Goal: Information Seeking & Learning: Learn about a topic

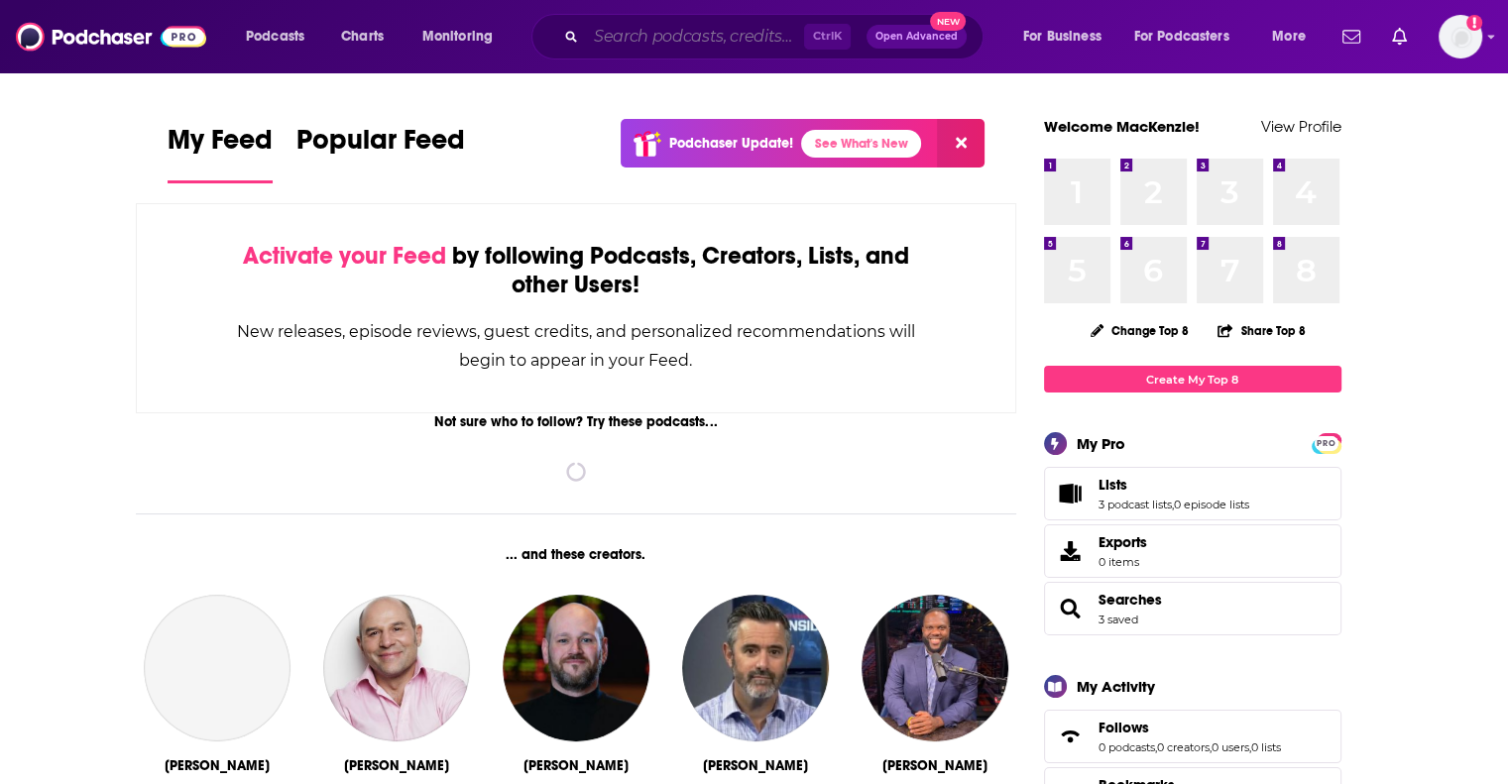
click at [639, 28] on input "Search podcasts, credits, & more..." at bounding box center [695, 37] width 218 height 32
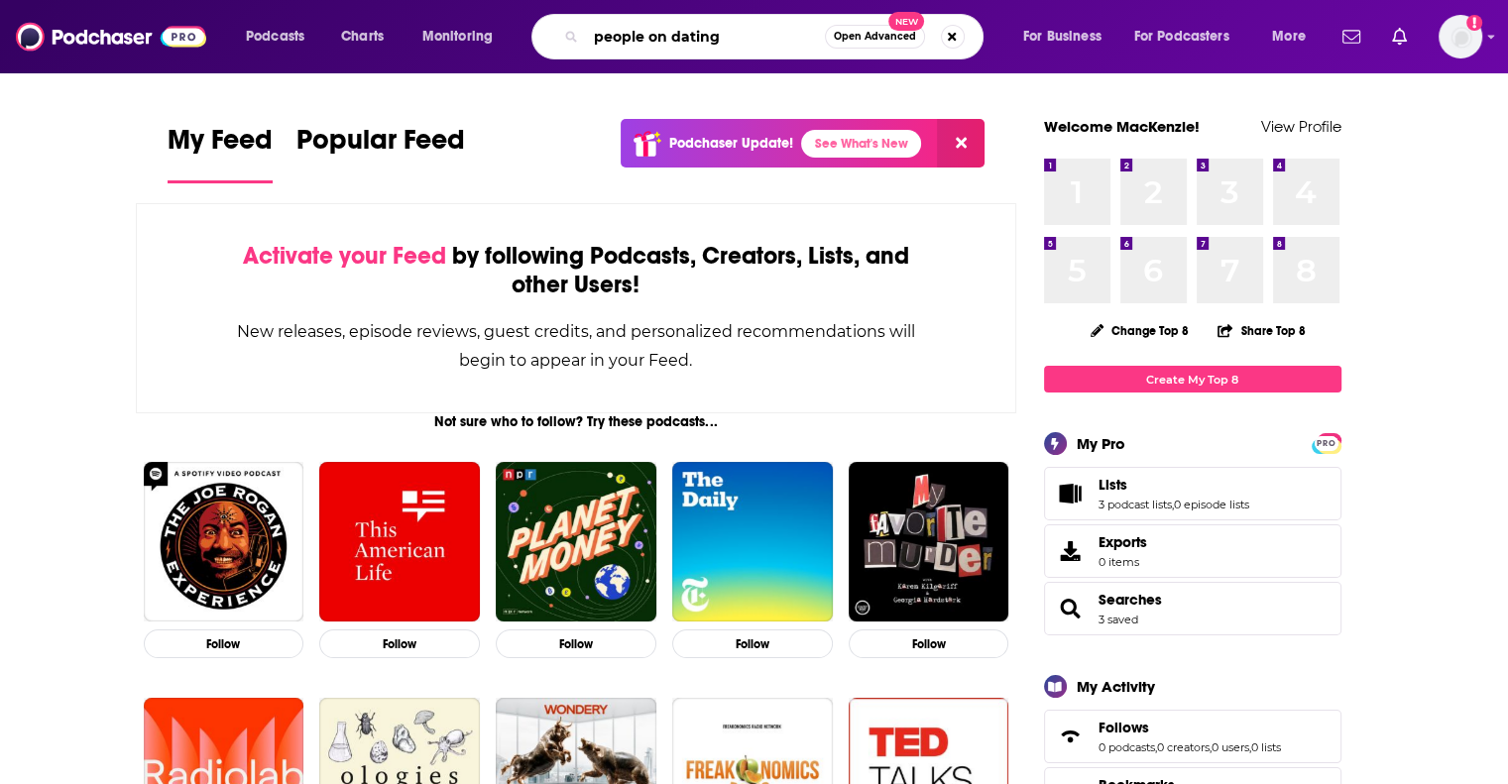
type input "people on dating"
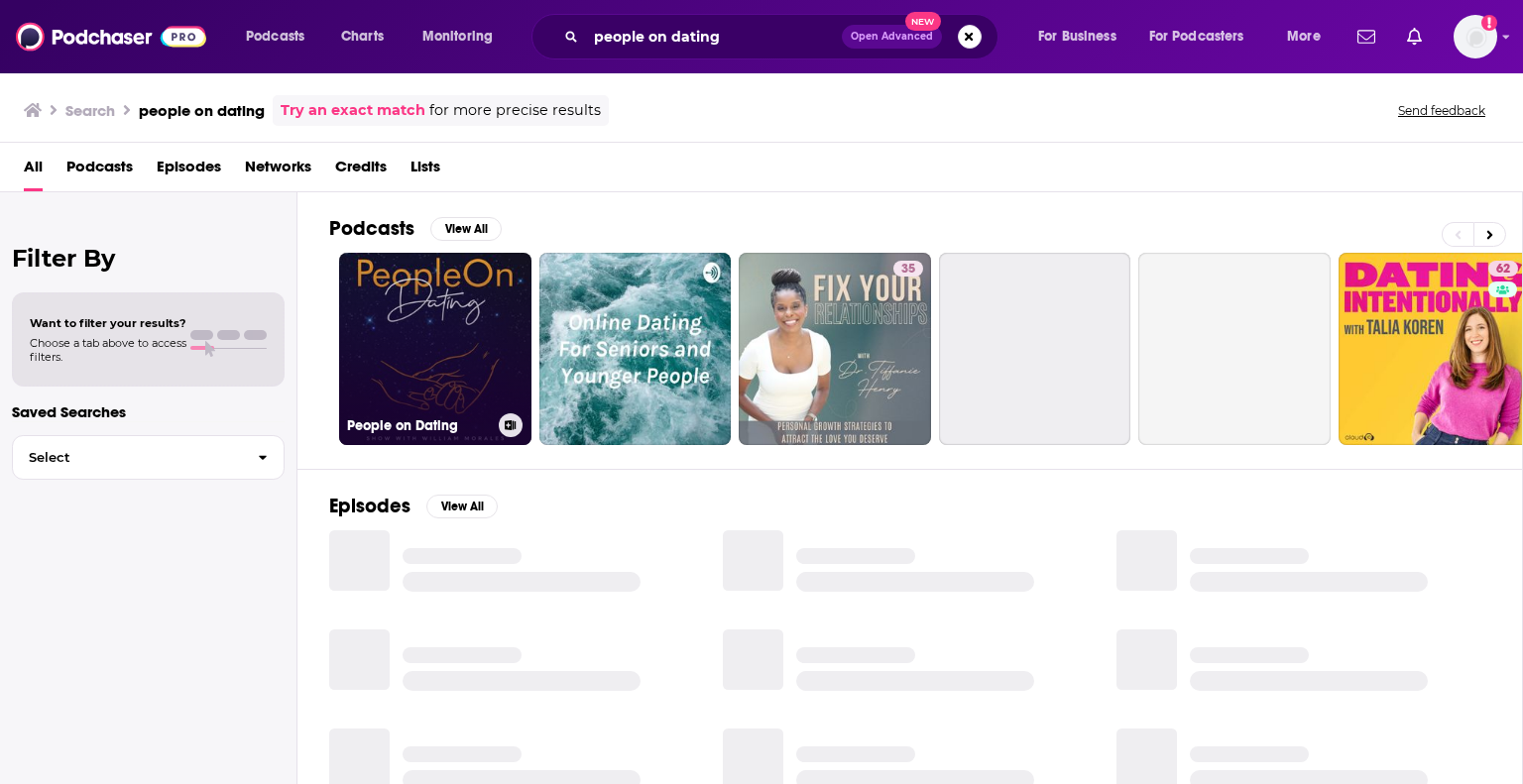
click at [456, 344] on link "People on Dating" at bounding box center [435, 349] width 192 height 192
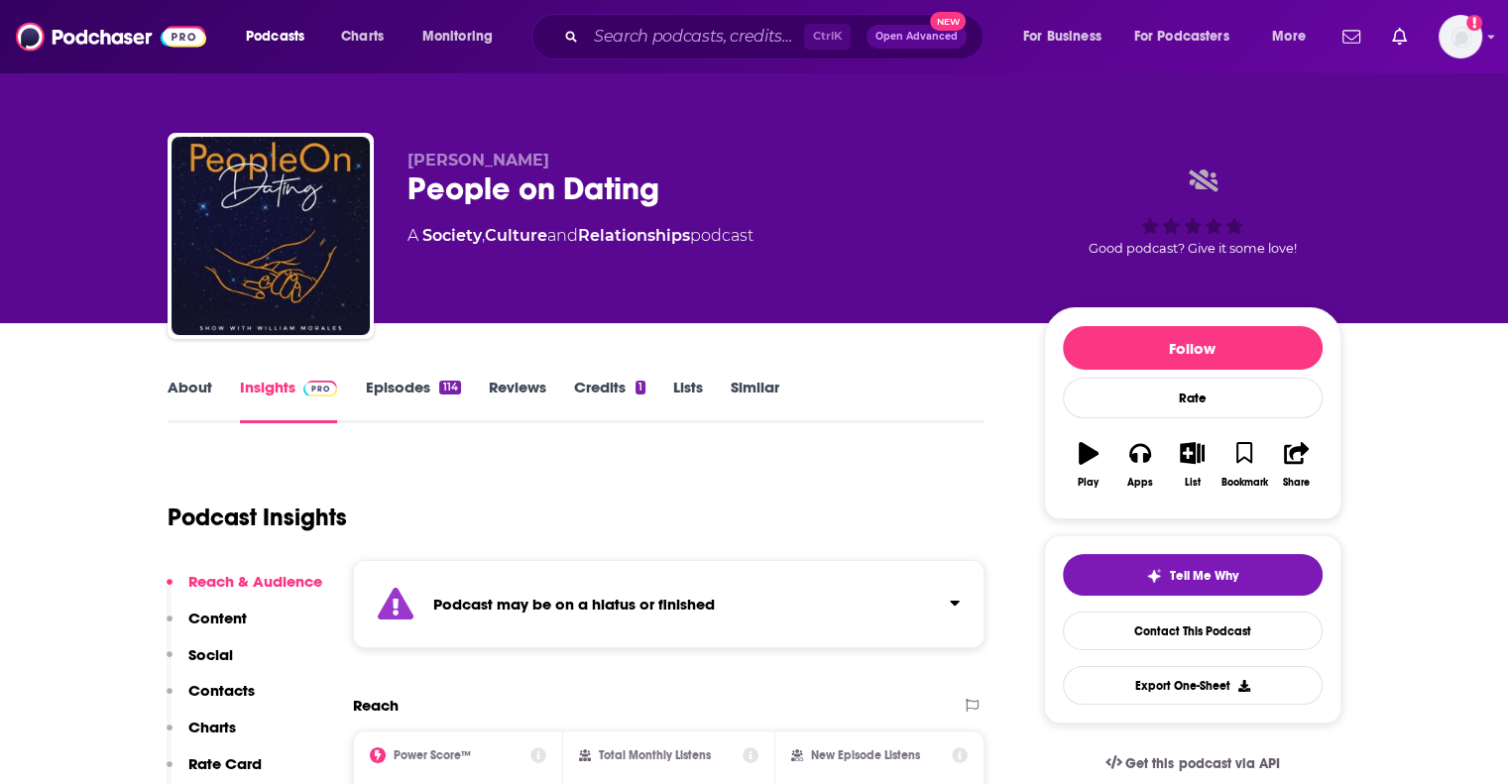
click at [692, 596] on strong "Podcast may be on a hiatus or finished" at bounding box center [574, 604] width 282 height 19
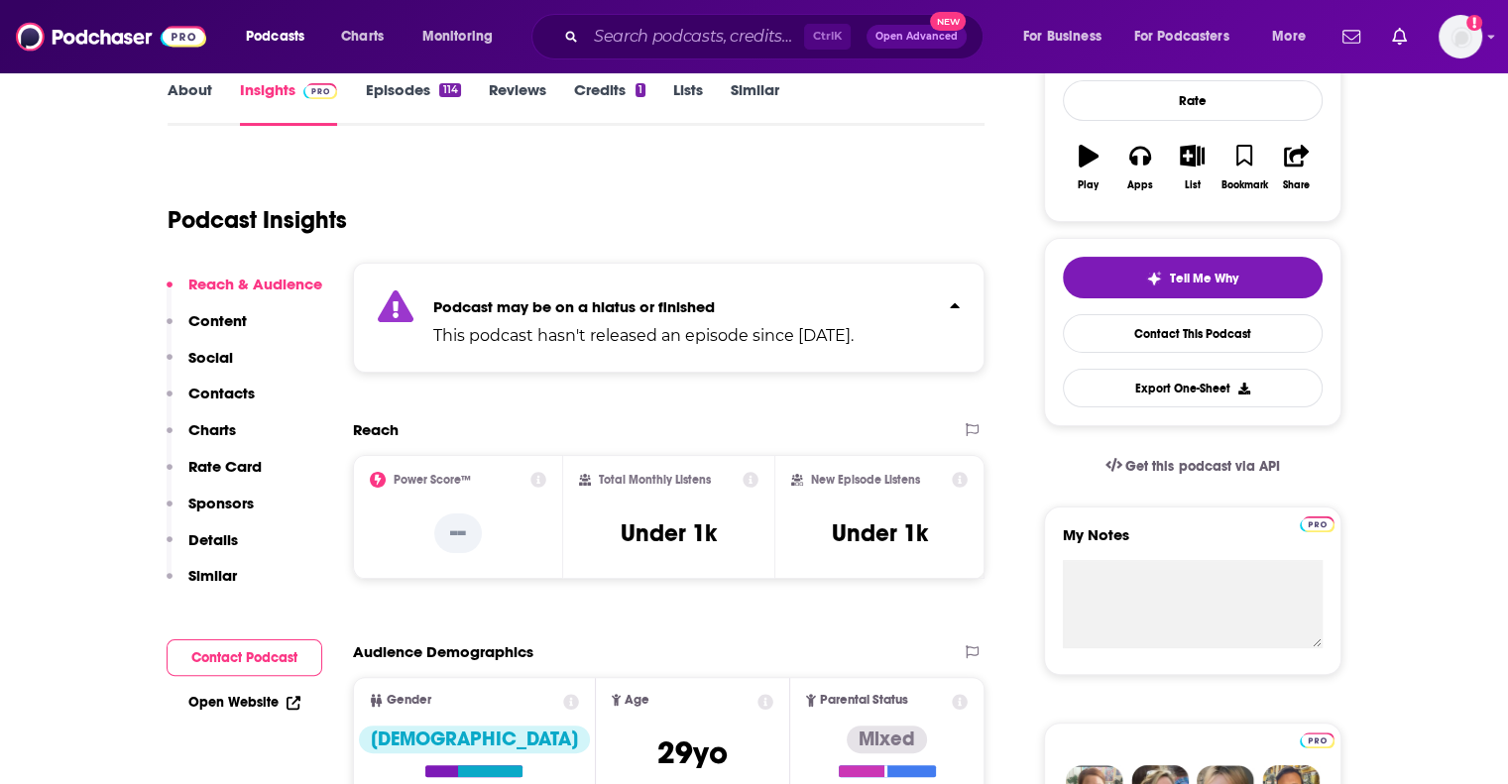
scroll to position [397, 0]
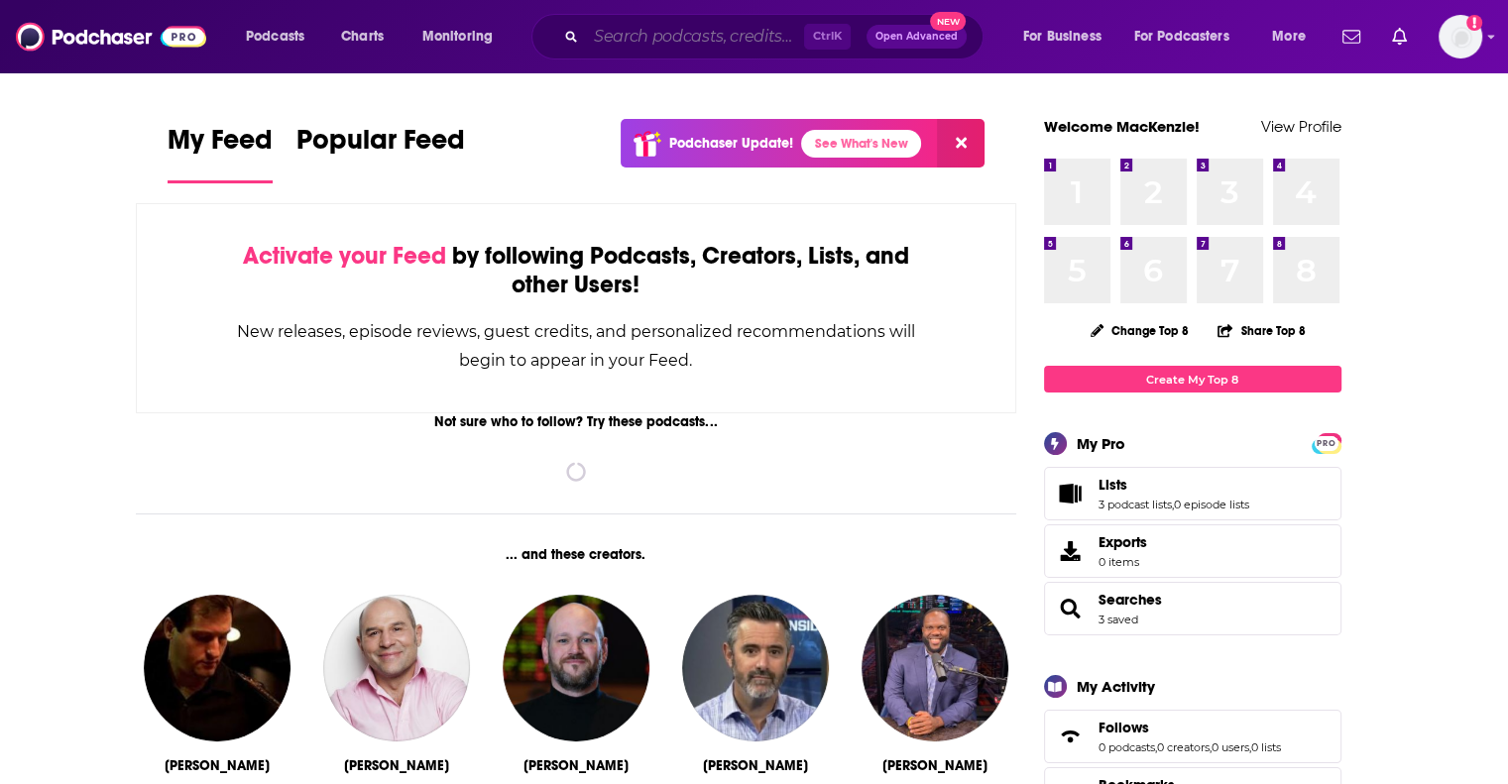
click at [646, 35] on input "Search podcasts, credits, & more..." at bounding box center [695, 37] width 218 height 32
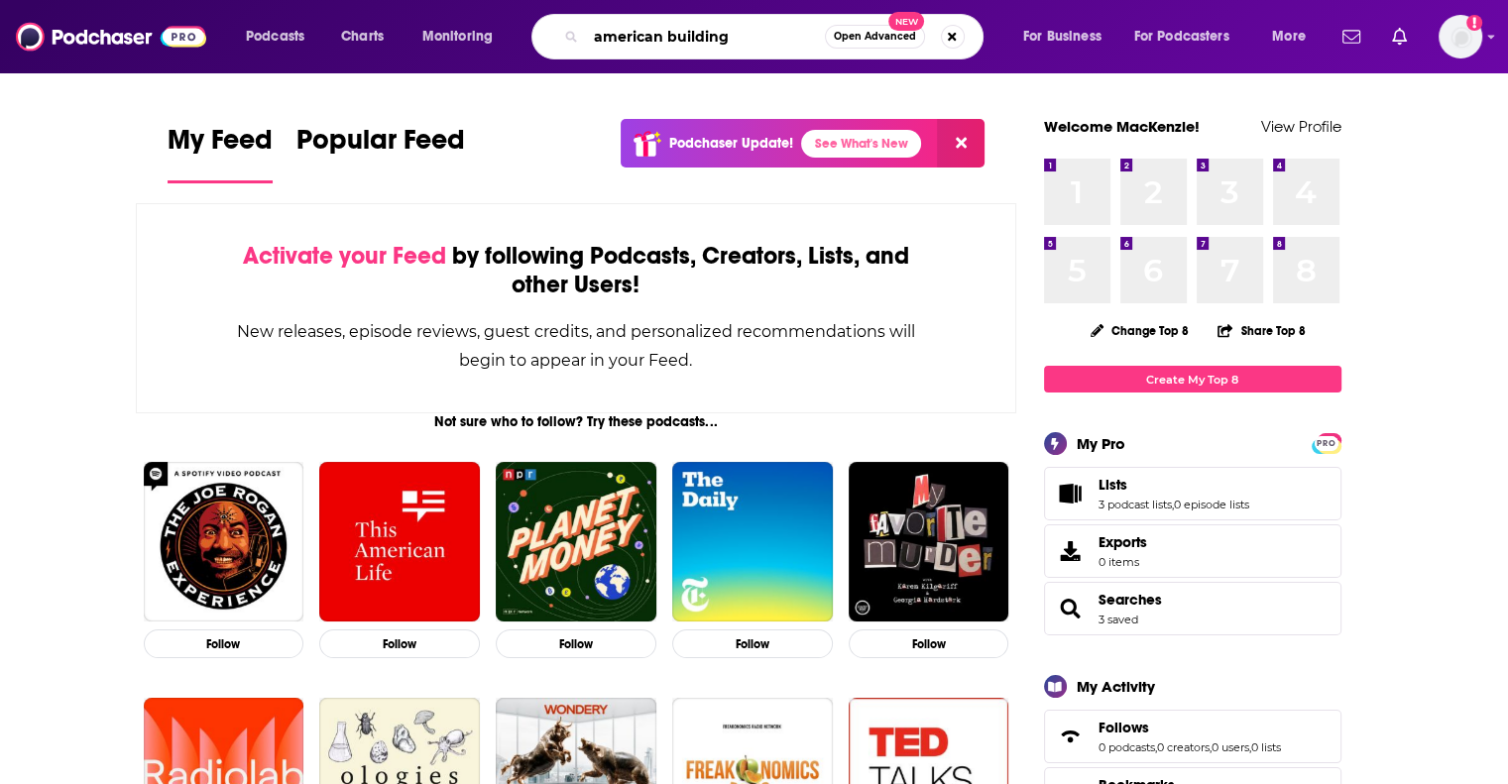
type input "american building"
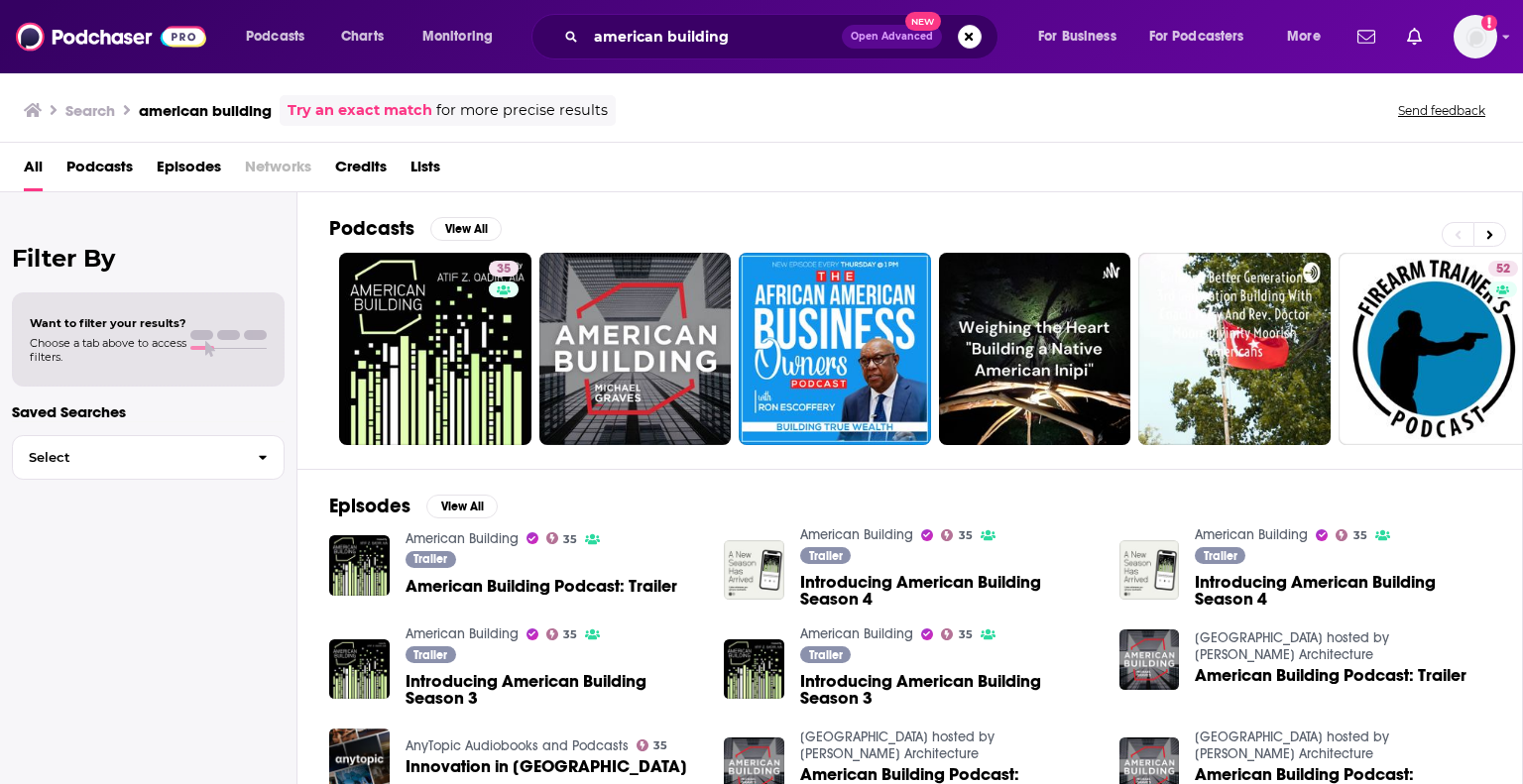
click at [464, 535] on link "American Building" at bounding box center [462, 538] width 113 height 17
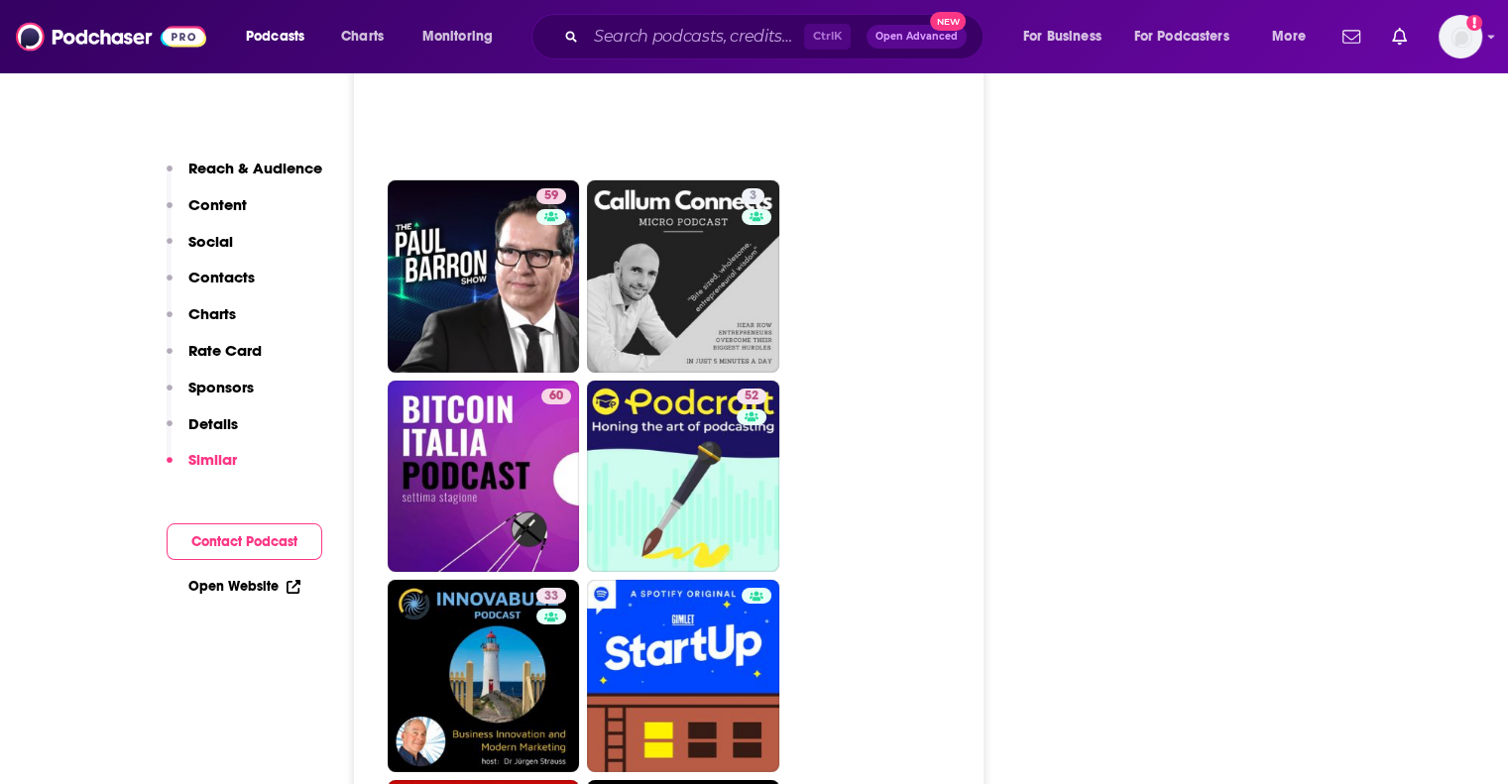
scroll to position [6544, 0]
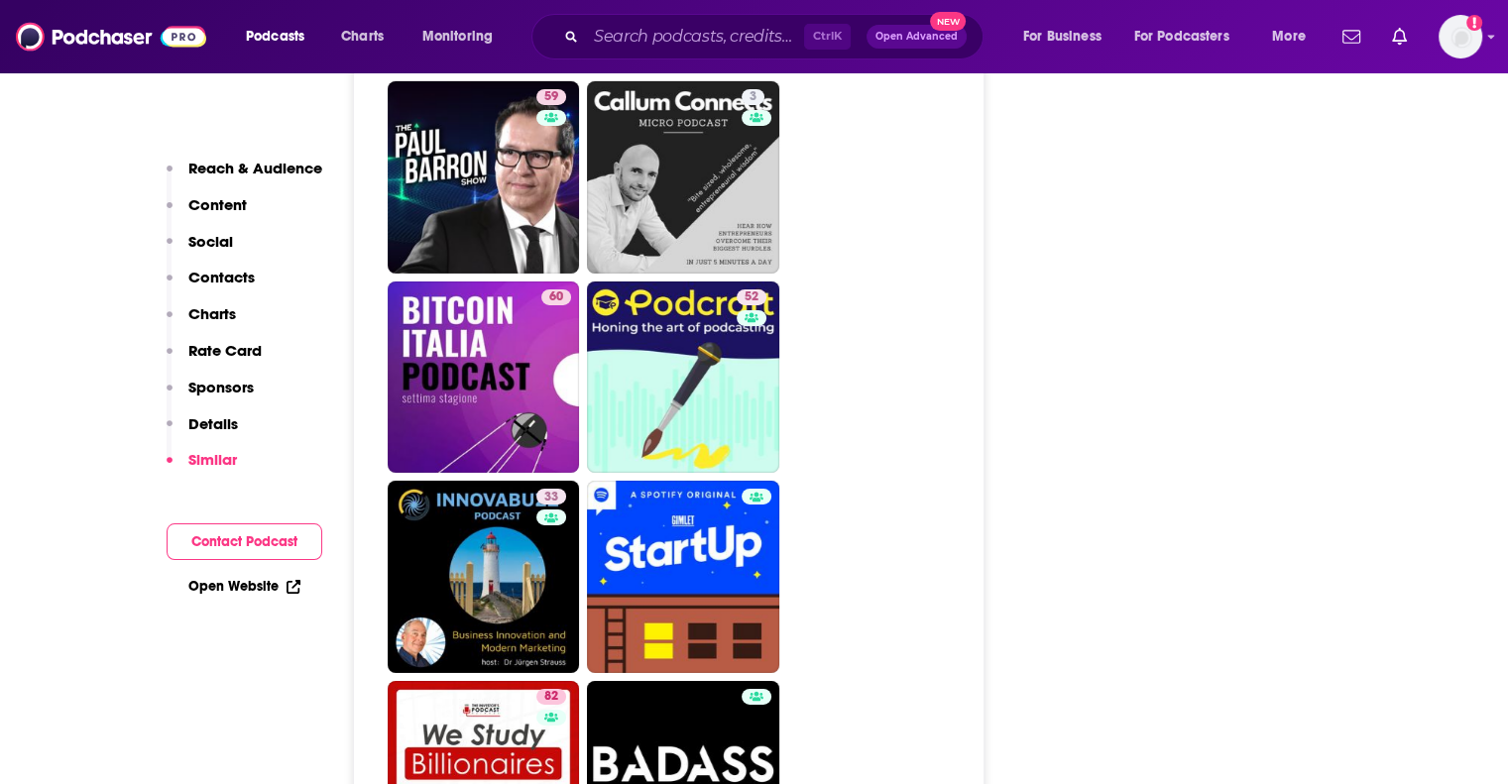
drag, startPoint x: 738, startPoint y: 478, endPoint x: 928, endPoint y: 497, distance: 191.3
drag, startPoint x: 928, startPoint y: 497, endPoint x: 865, endPoint y: 604, distance: 124.5
click at [865, 604] on ul "69 80 71 59 3 60 52 33 82 25 5 88 65 67" at bounding box center [680, 577] width 585 height 1791
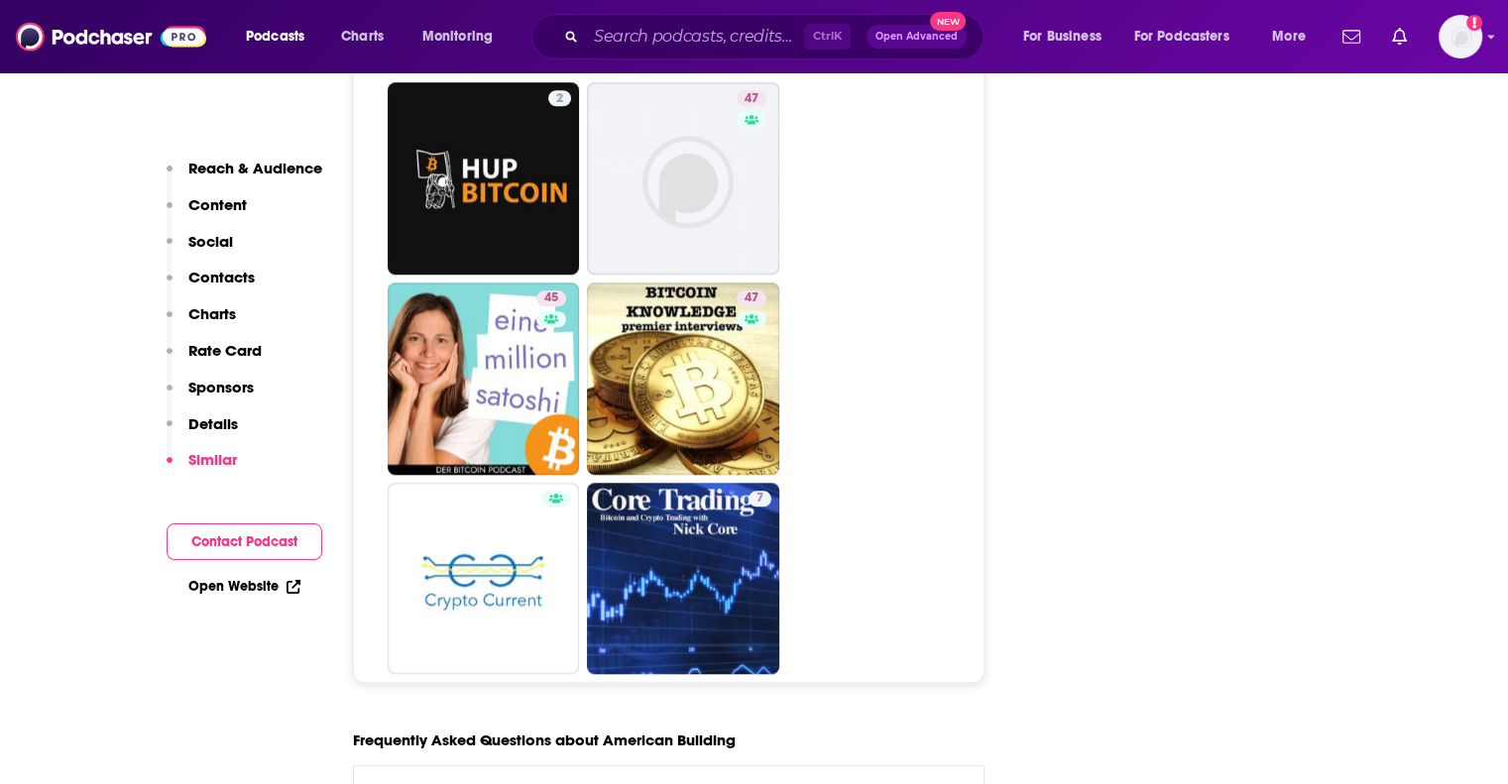
scroll to position [9320, 0]
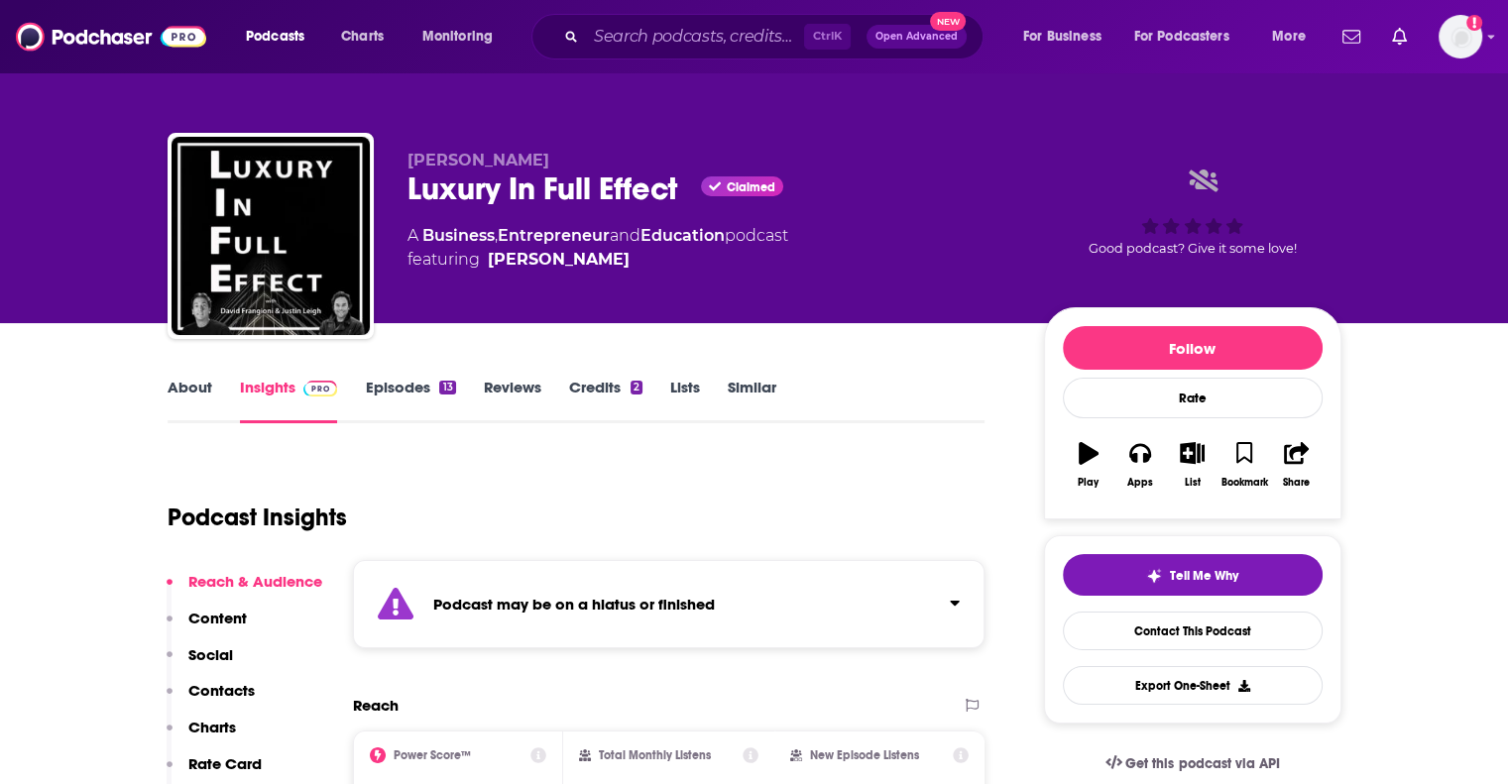
click at [658, 596] on strong "Podcast may be on a hiatus or finished" at bounding box center [574, 604] width 282 height 19
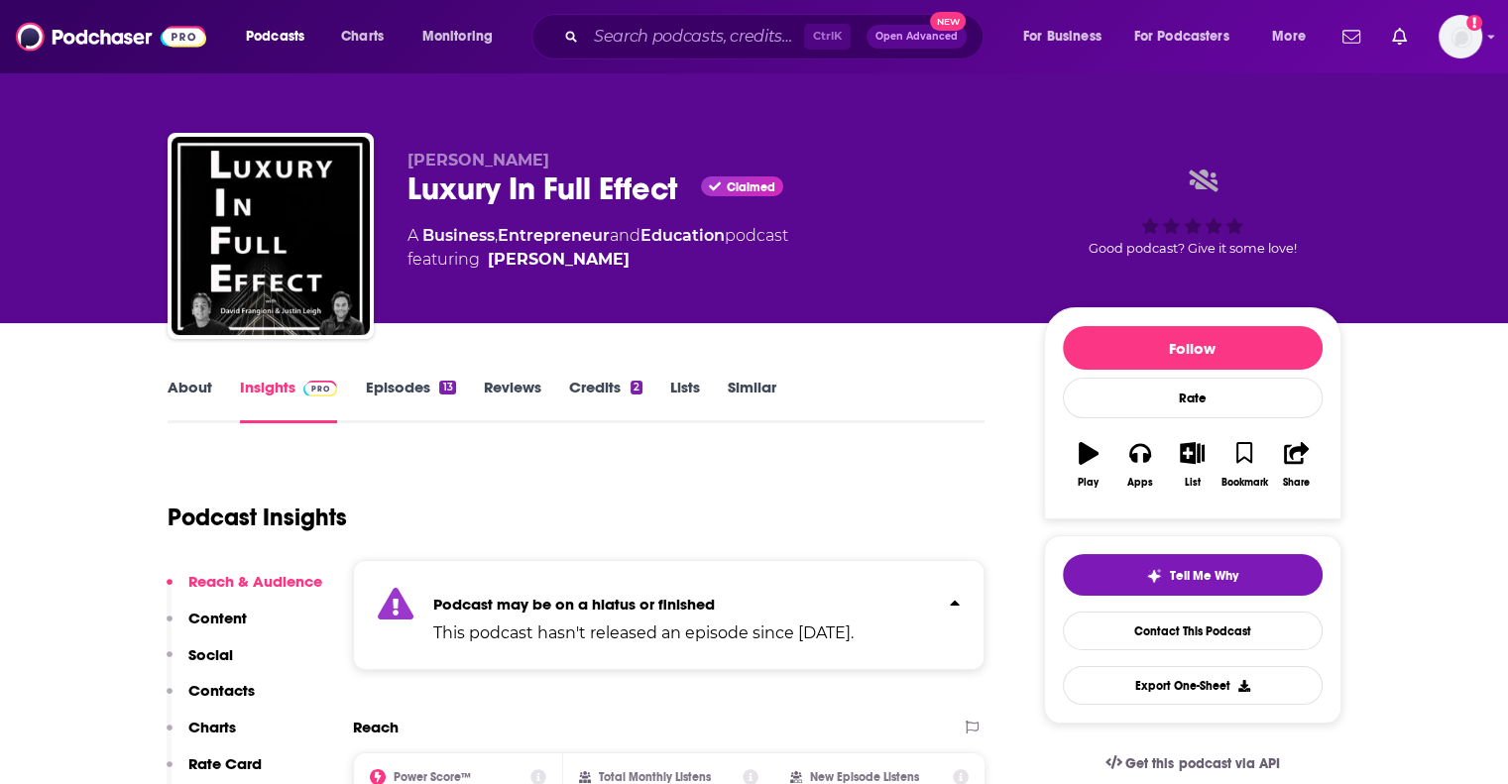
click at [658, 596] on strong "Podcast may be on a hiatus or finished" at bounding box center [574, 604] width 282 height 19
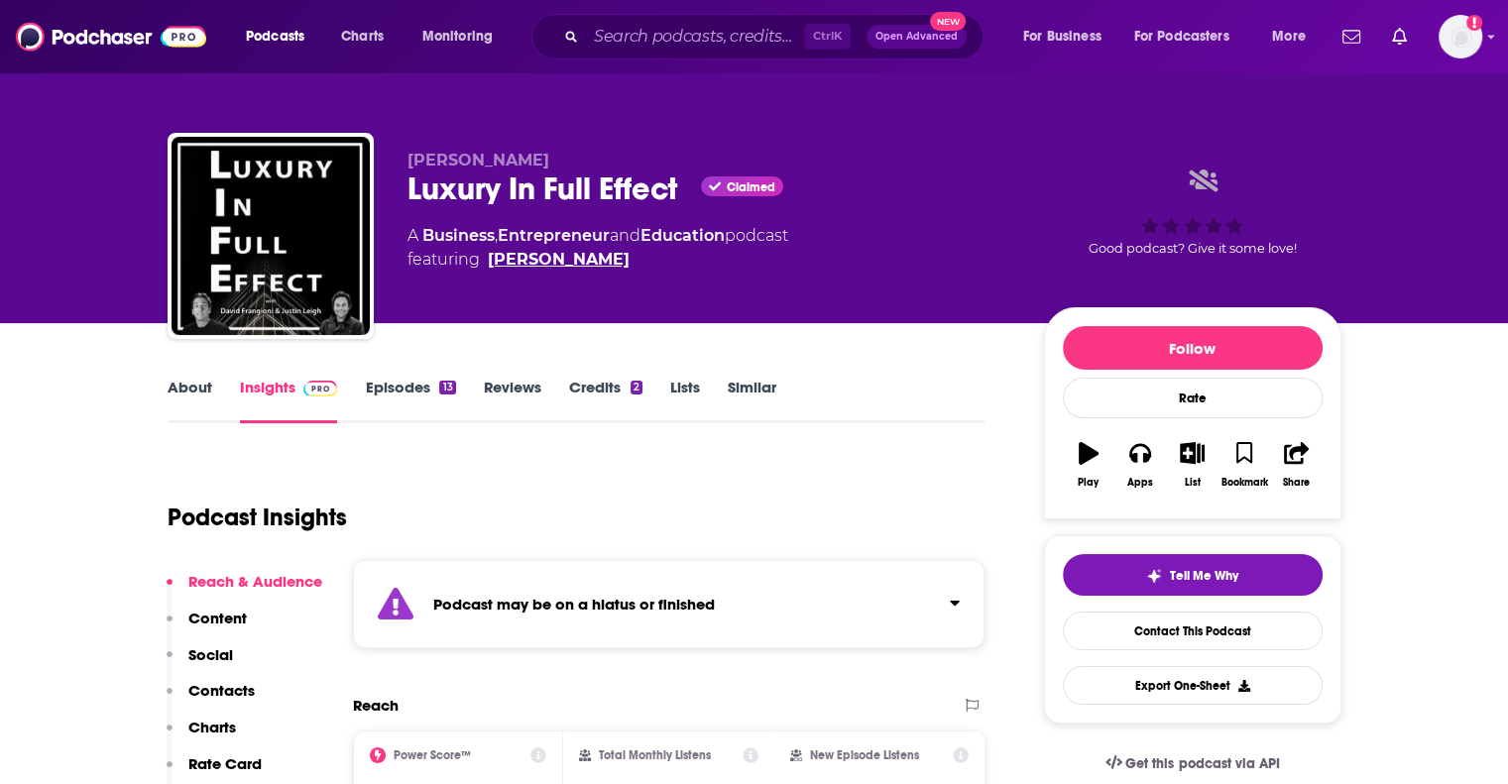
click at [600, 253] on link "David Frangioni" at bounding box center [559, 260] width 142 height 24
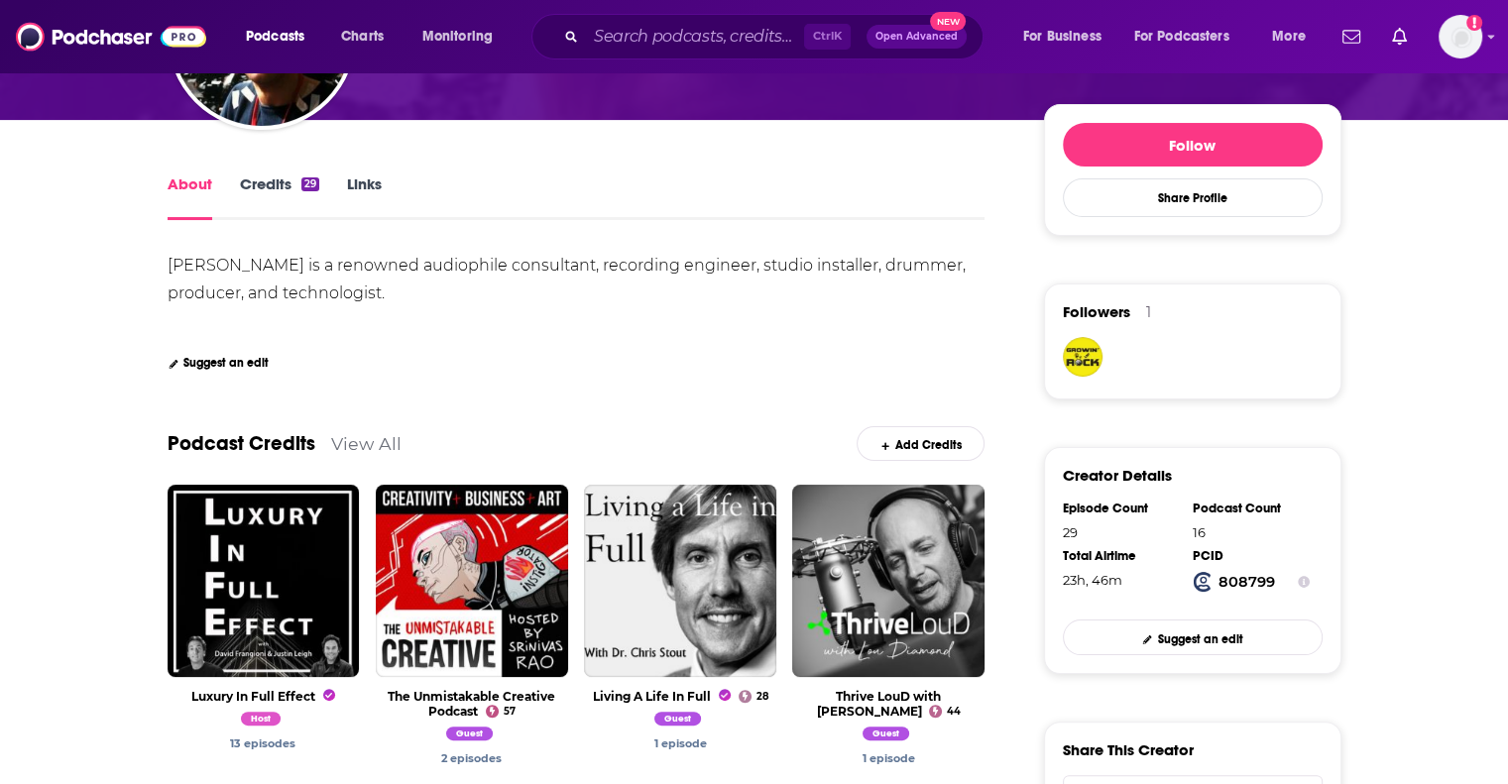
scroll to position [297, 0]
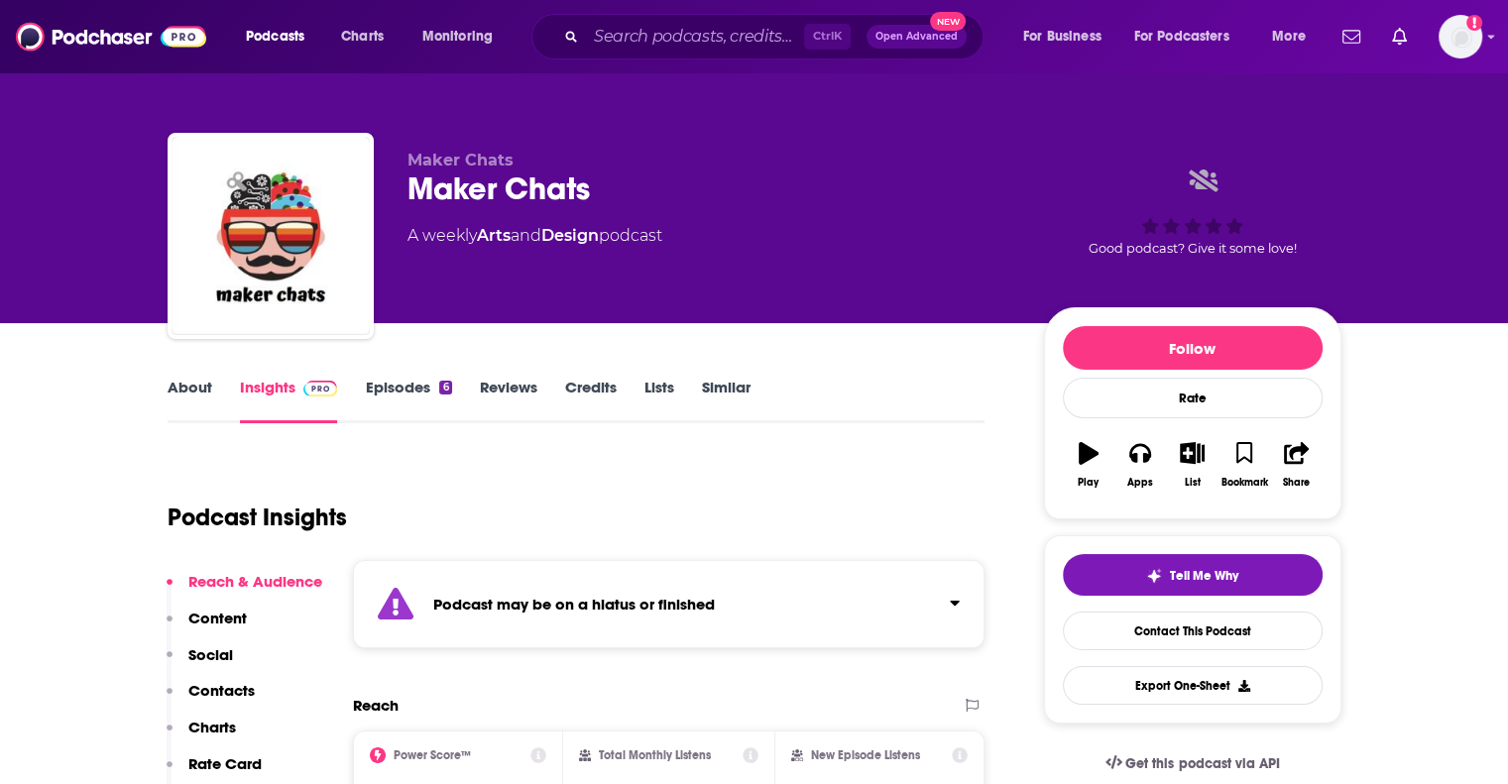
scroll to position [99, 0]
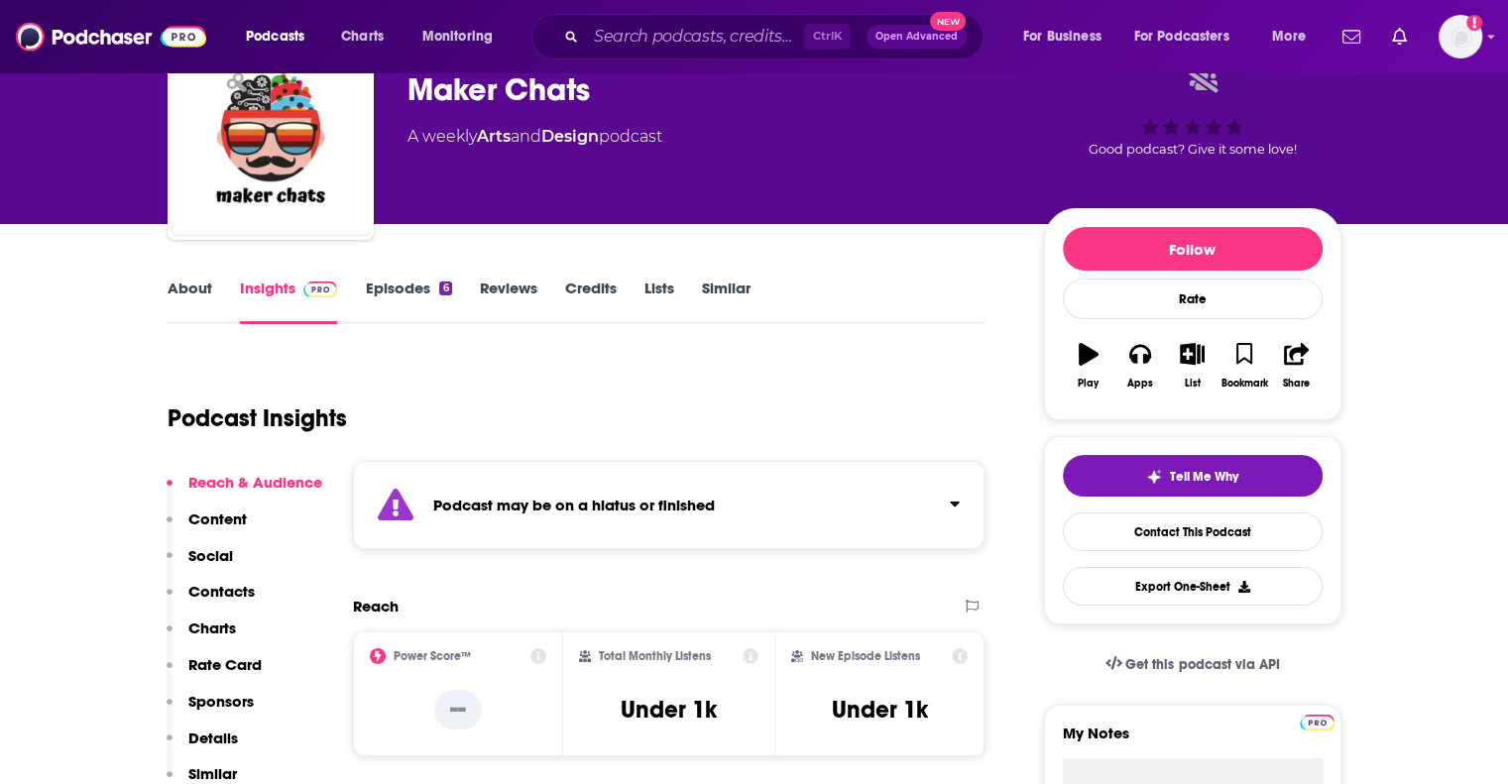
click at [551, 490] on div "Podcast may be on a hiatus or finished" at bounding box center [669, 505] width 633 height 88
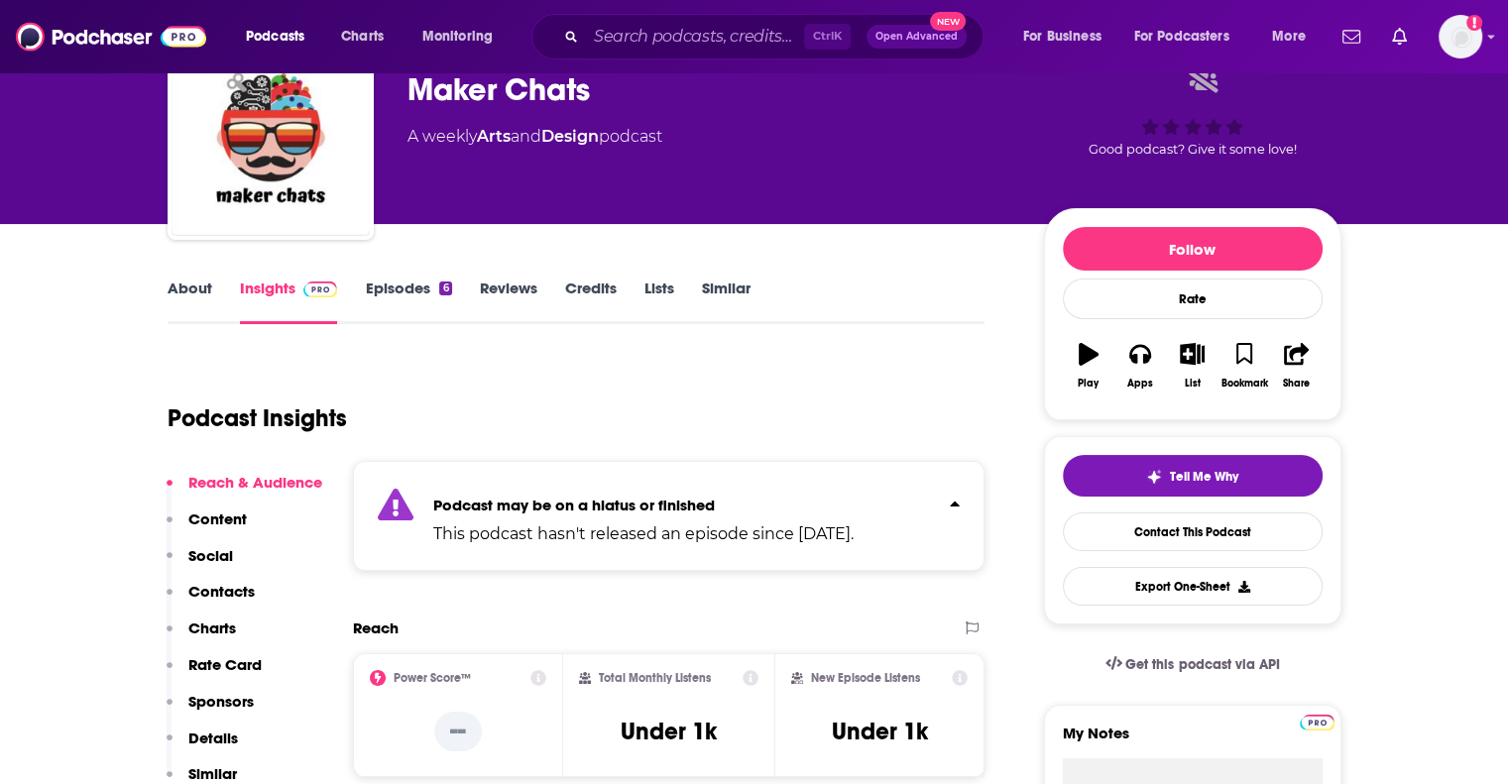
click at [551, 490] on div "Podcast may be on a hiatus or finished This podcast hasn't released an episode …" at bounding box center [643, 516] width 420 height 60
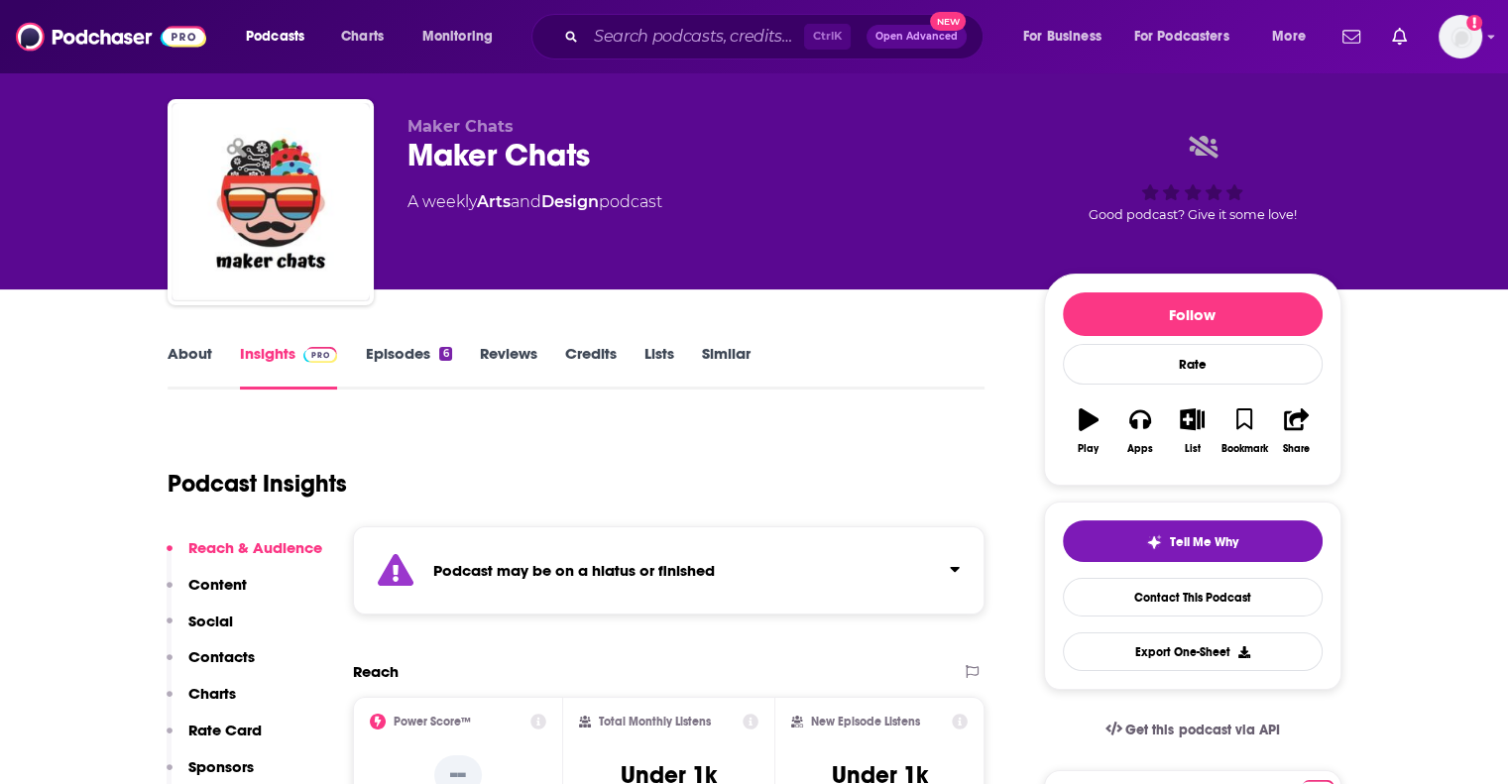
scroll to position [0, 0]
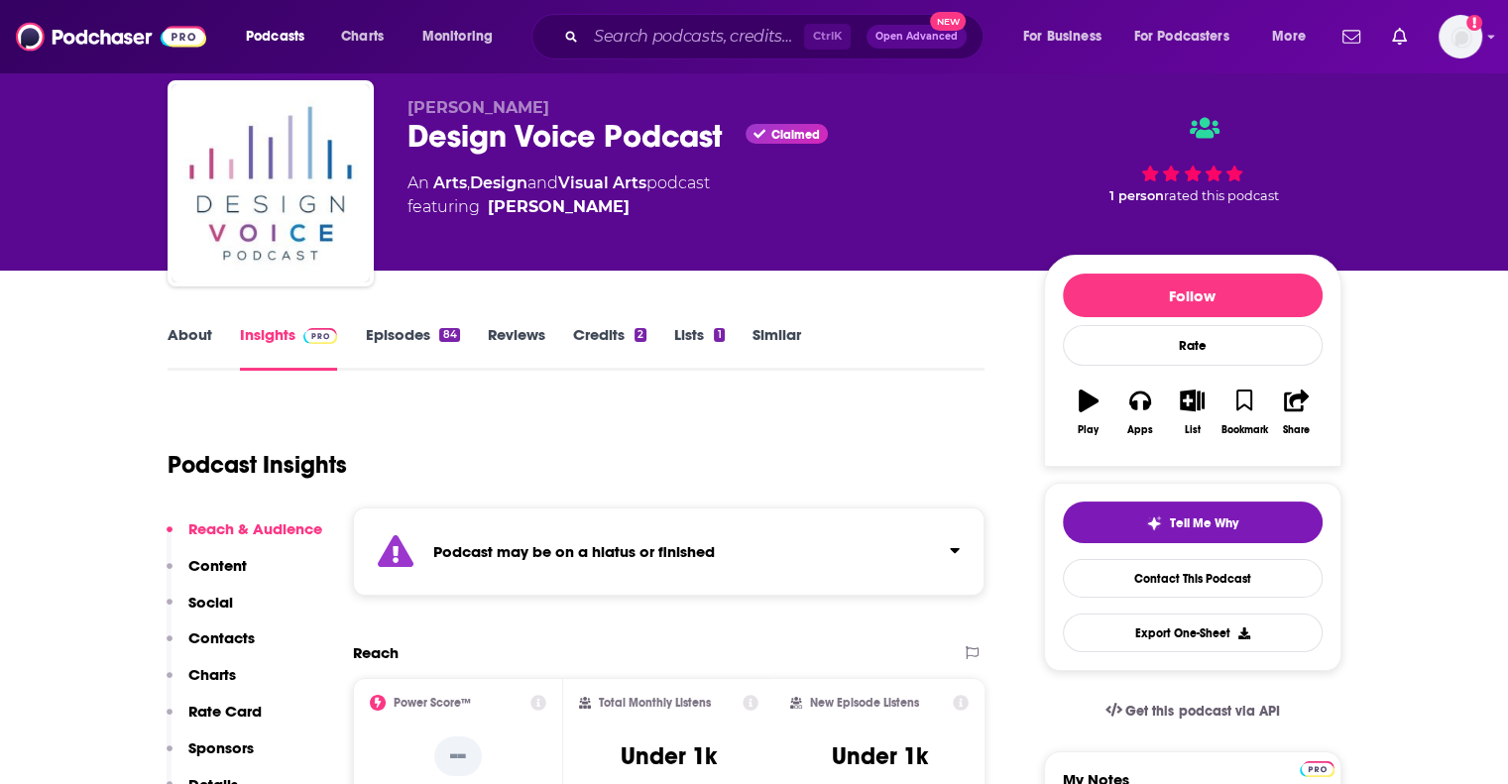
scroll to position [99, 0]
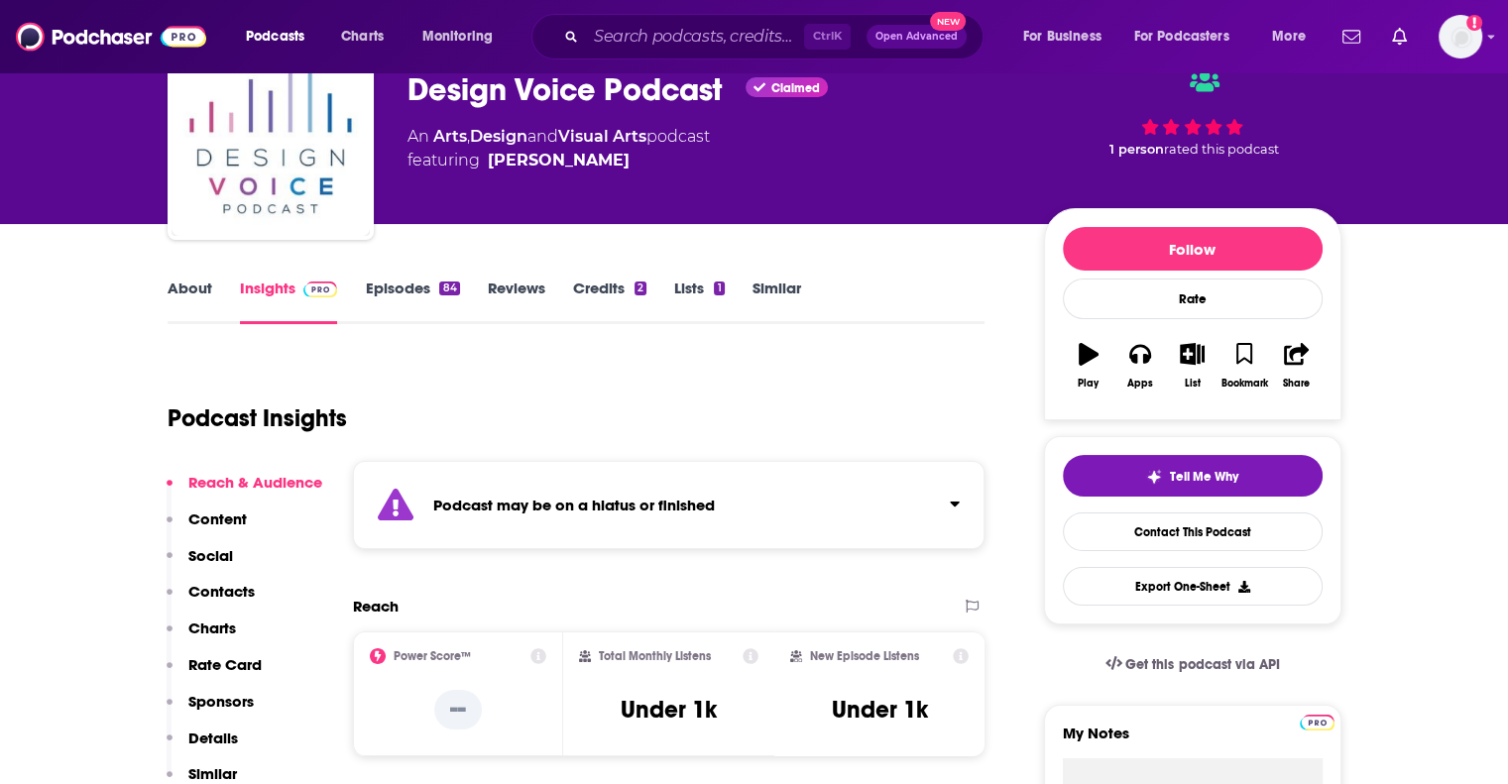
click at [571, 498] on strong "Podcast may be on a hiatus or finished" at bounding box center [574, 505] width 282 height 19
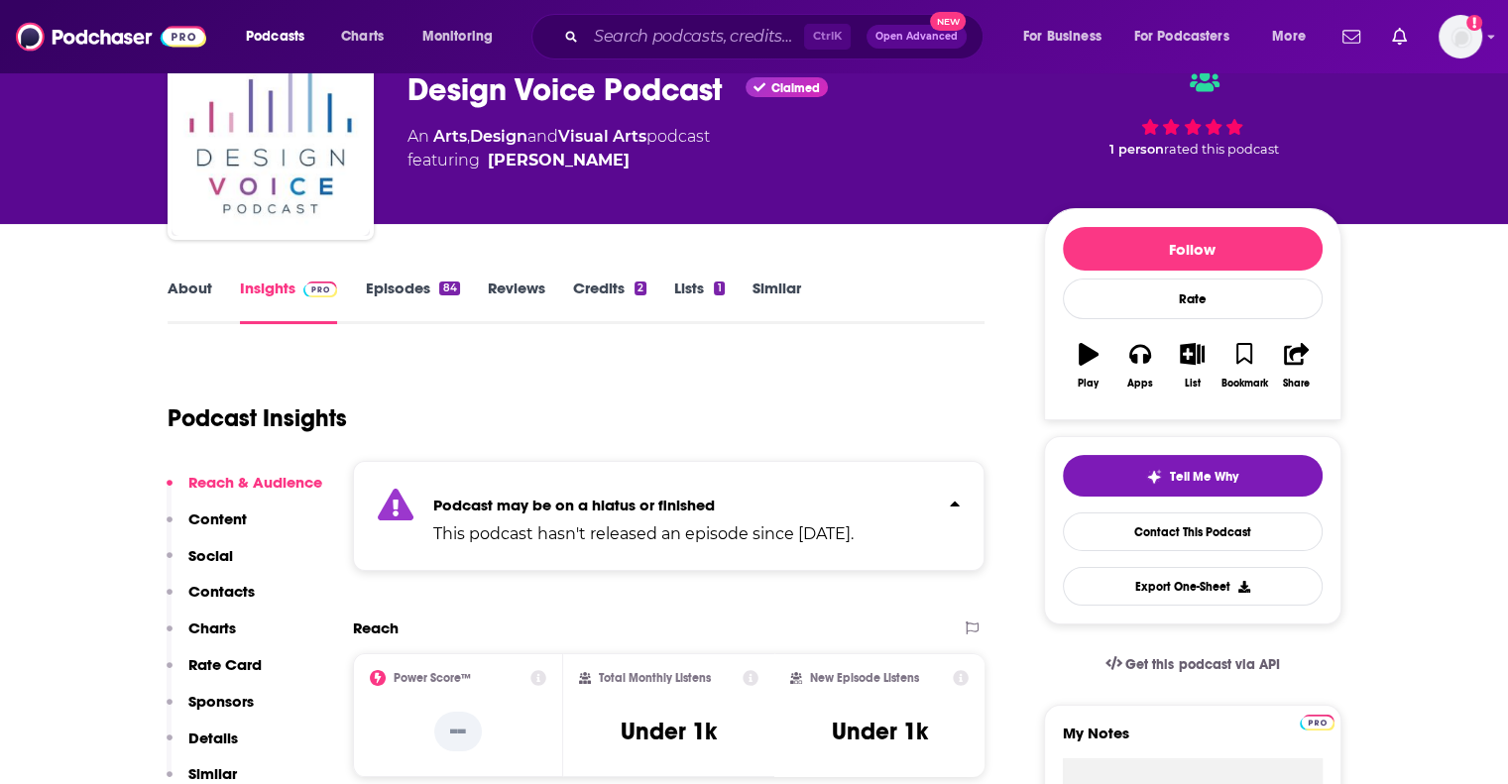
click at [571, 498] on strong "Podcast may be on a hiatus or finished" at bounding box center [574, 505] width 282 height 19
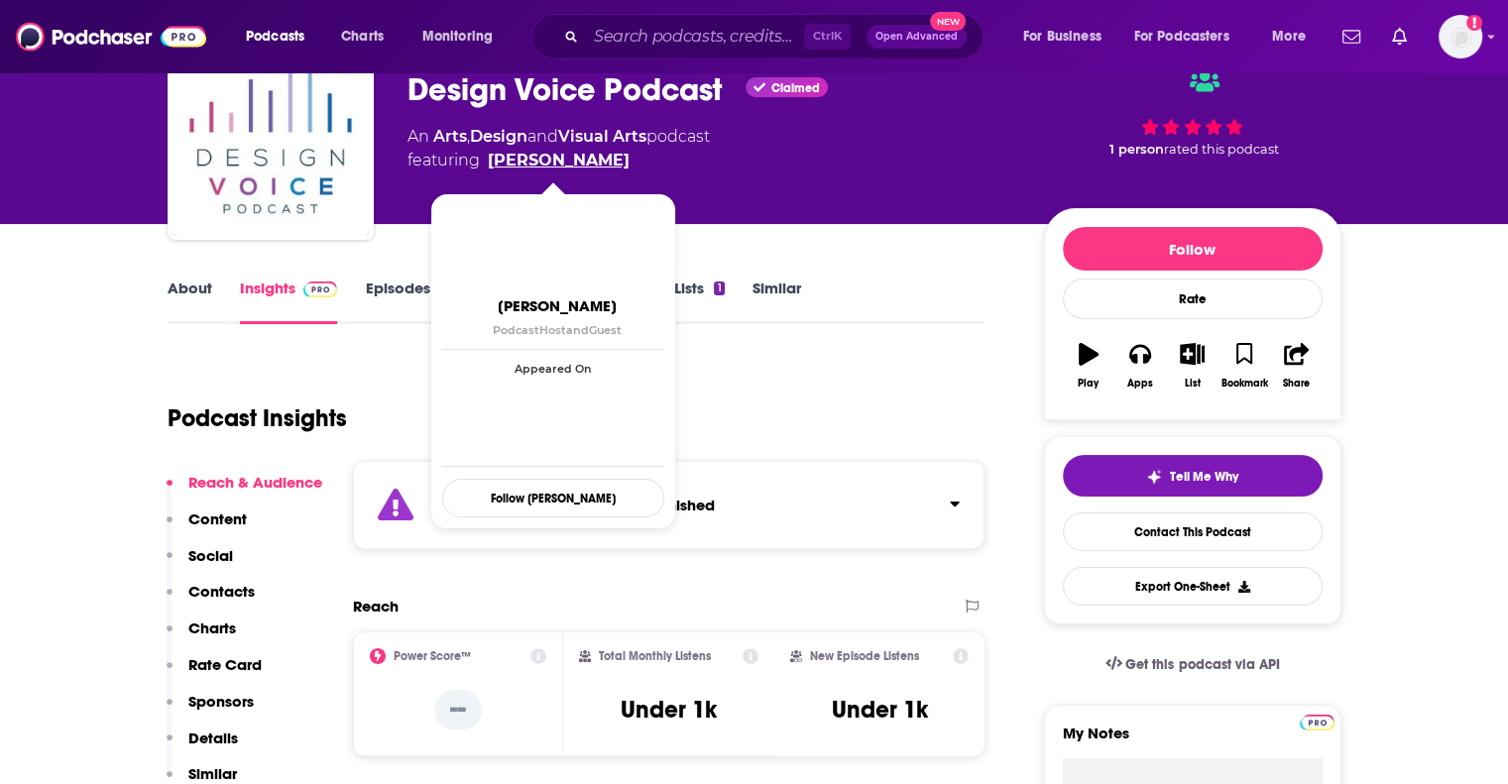
click at [531, 162] on link "Catherine Meng" at bounding box center [559, 161] width 142 height 24
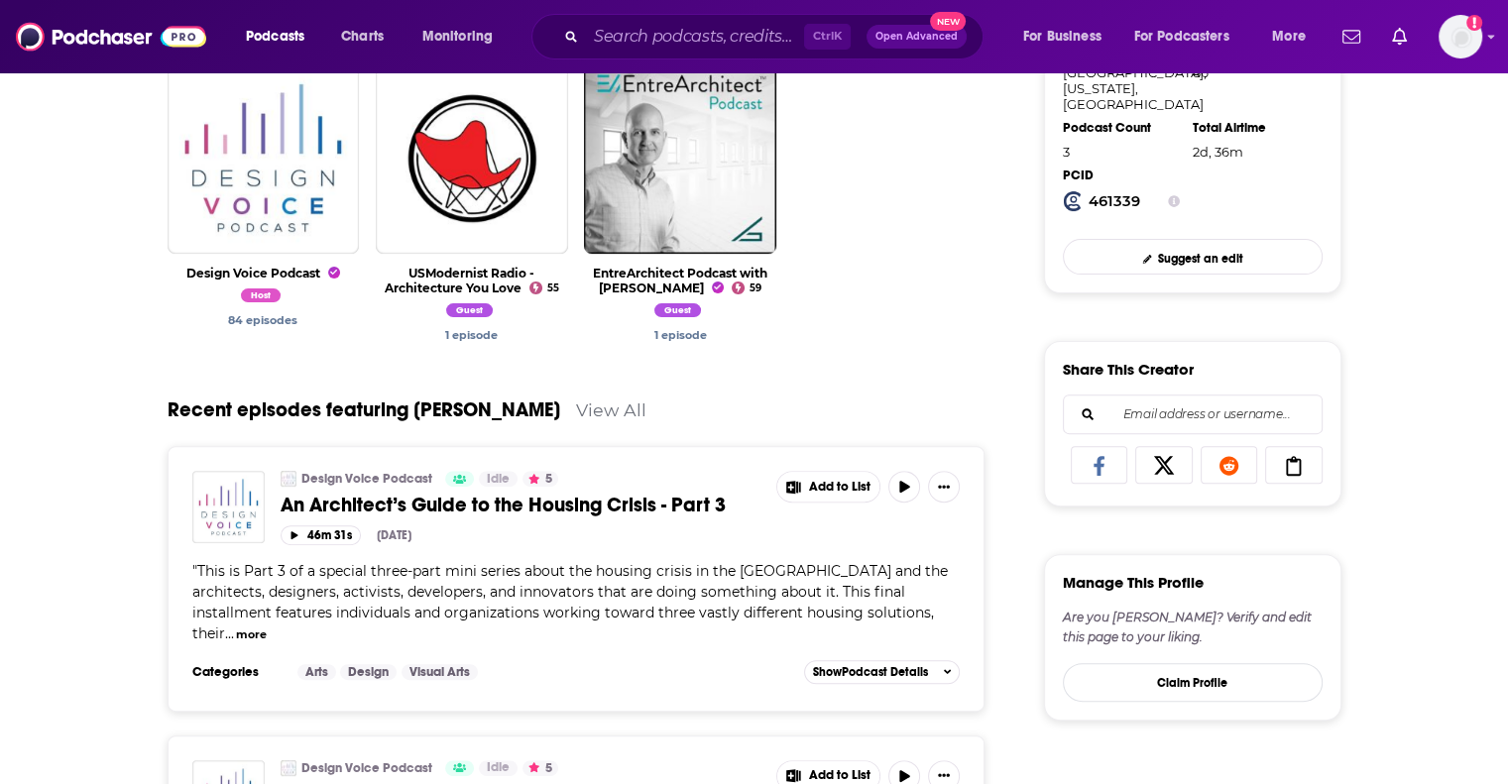
scroll to position [595, 0]
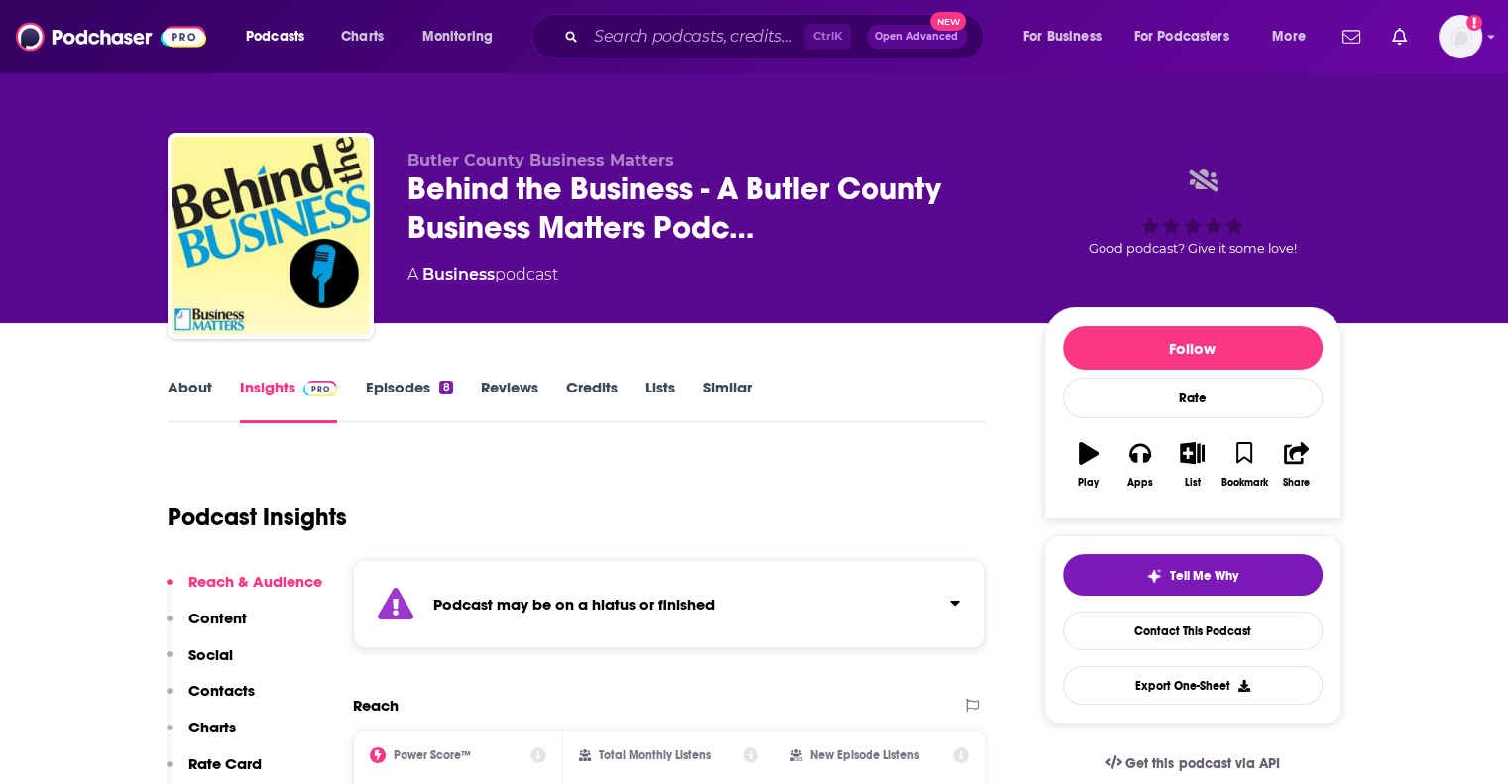
click at [650, 609] on strong "Podcast may be on a hiatus or finished" at bounding box center [574, 604] width 282 height 19
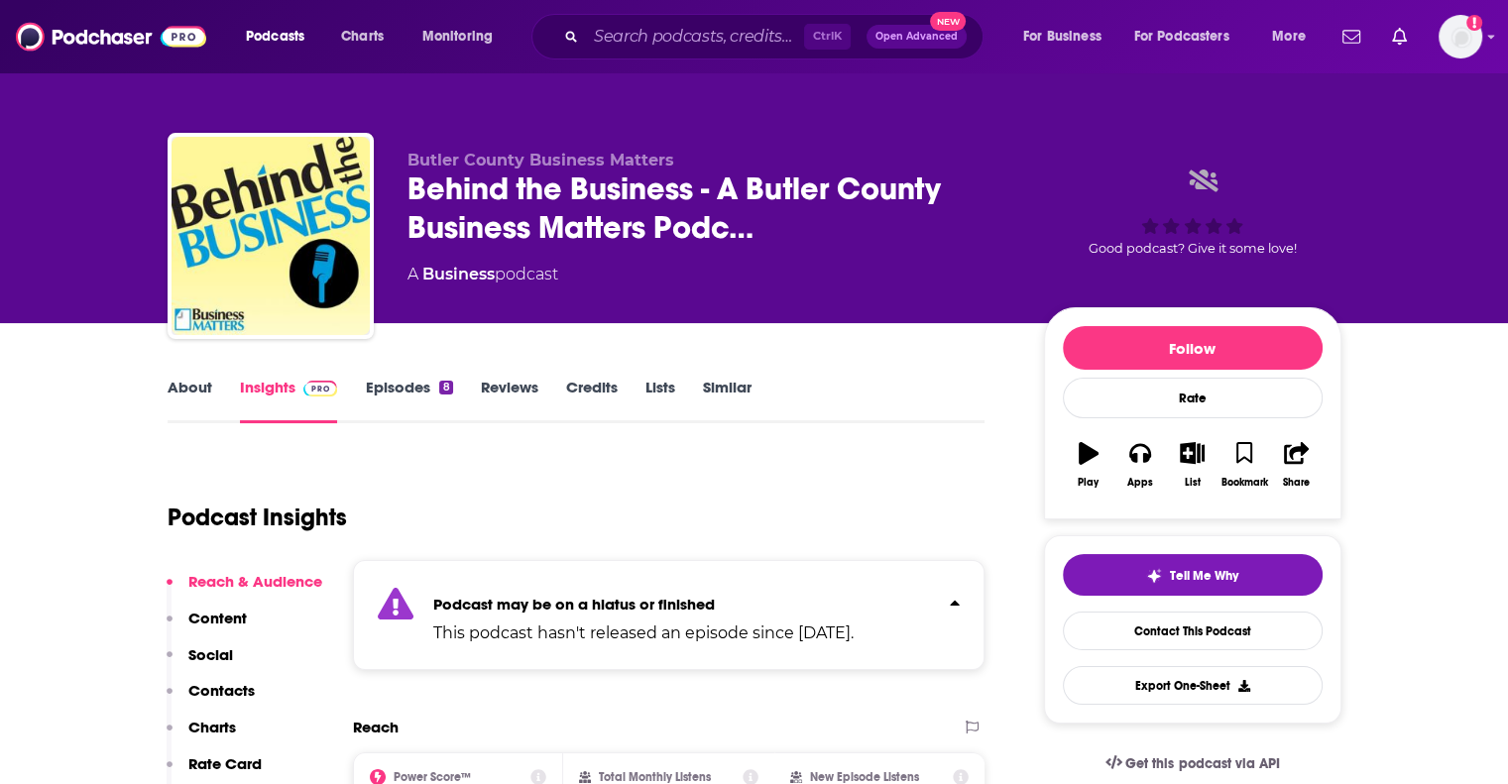
click at [650, 609] on strong "Podcast may be on a hiatus or finished" at bounding box center [574, 604] width 282 height 19
